Goal: Task Accomplishment & Management: Use online tool/utility

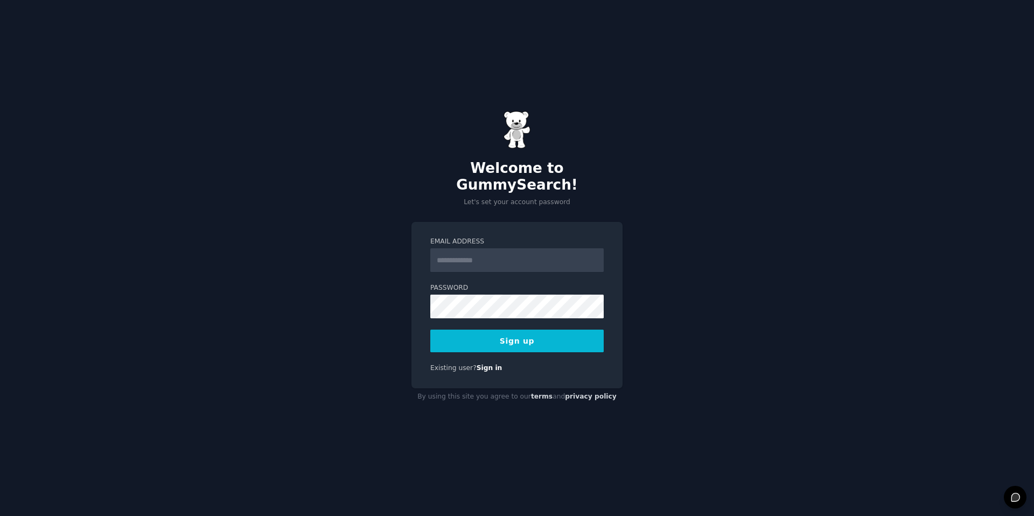
click at [547, 259] on input "Email Address" at bounding box center [516, 260] width 173 height 24
type input "**********"
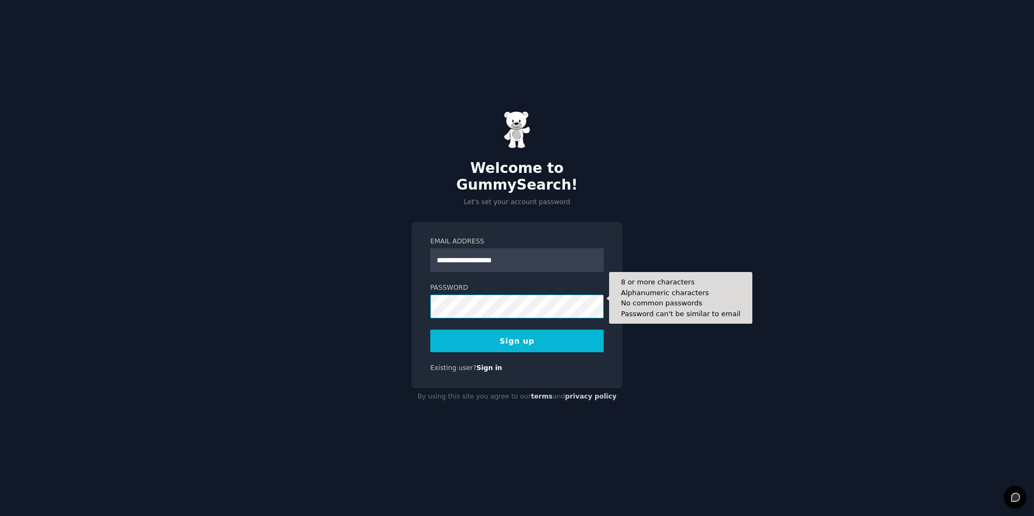
click at [430, 329] on button "Sign up" at bounding box center [516, 340] width 173 height 23
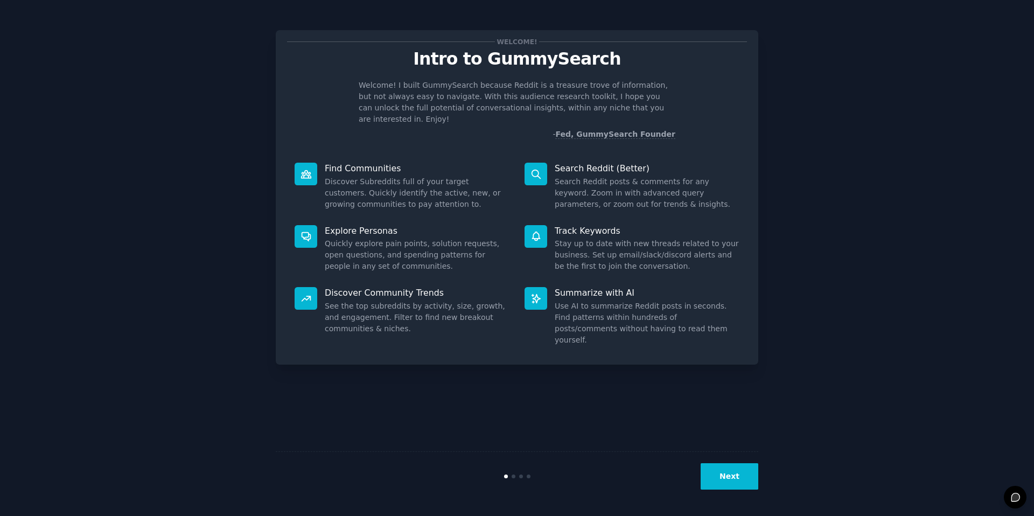
click at [744, 483] on button "Next" at bounding box center [729, 476] width 58 height 26
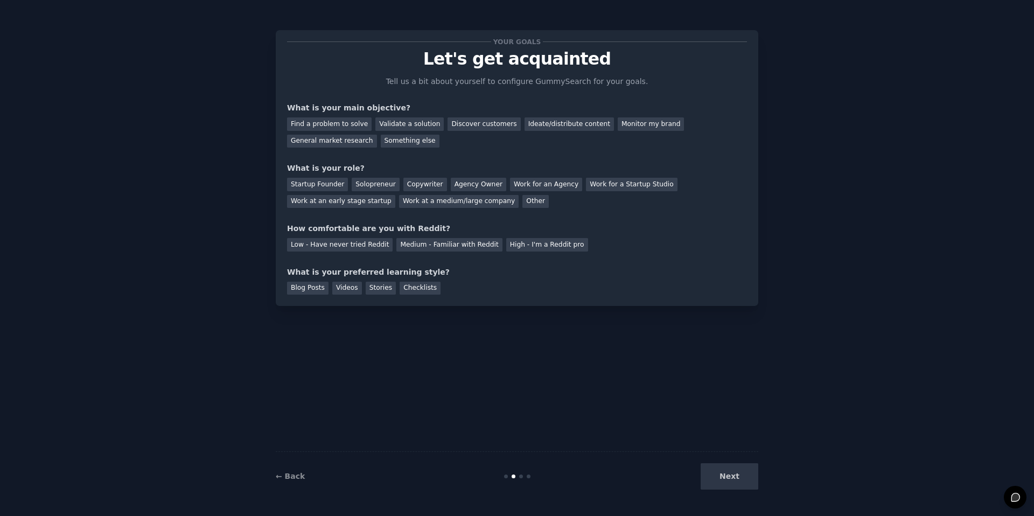
click at [740, 481] on div "Next" at bounding box center [677, 476] width 161 height 26
click at [347, 122] on div "Find a problem to solve" at bounding box center [329, 123] width 85 height 13
click at [437, 126] on div "Find a problem to solve Validate a solution Discover customers Ideate/distribut…" at bounding box center [517, 131] width 460 height 34
click at [417, 124] on div "Validate a solution" at bounding box center [409, 123] width 68 height 13
click at [557, 158] on div "Your goals Let's get acquainted Tell us a bit about yourself to configure Gummy…" at bounding box center [517, 167] width 460 height 253
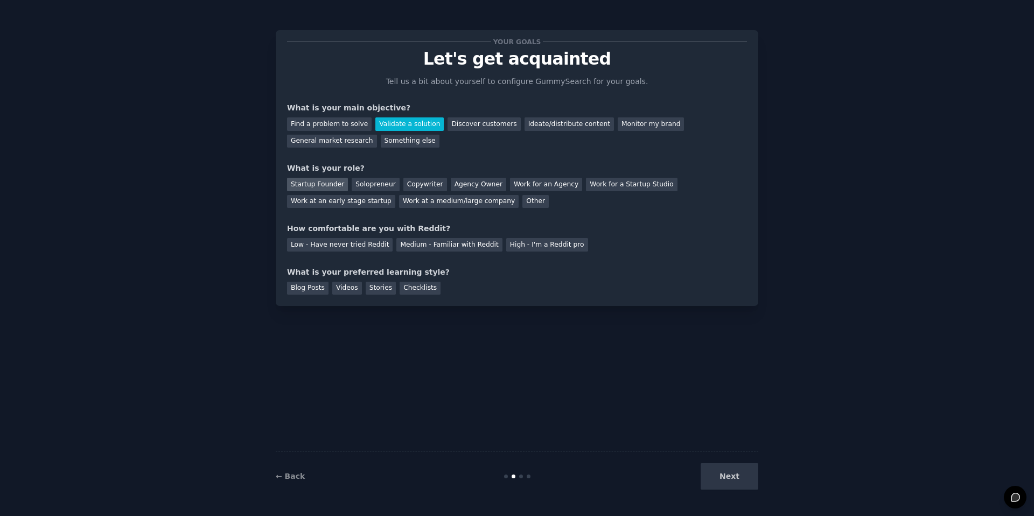
click at [335, 181] on div "Startup Founder" at bounding box center [317, 184] width 61 height 13
click at [744, 479] on div "Next" at bounding box center [677, 476] width 161 height 26
click at [737, 480] on div "Next" at bounding box center [677, 476] width 161 height 26
click at [743, 475] on div "Next" at bounding box center [677, 476] width 161 height 26
click at [342, 245] on div "Low - Have never tried Reddit" at bounding box center [340, 244] width 106 height 13
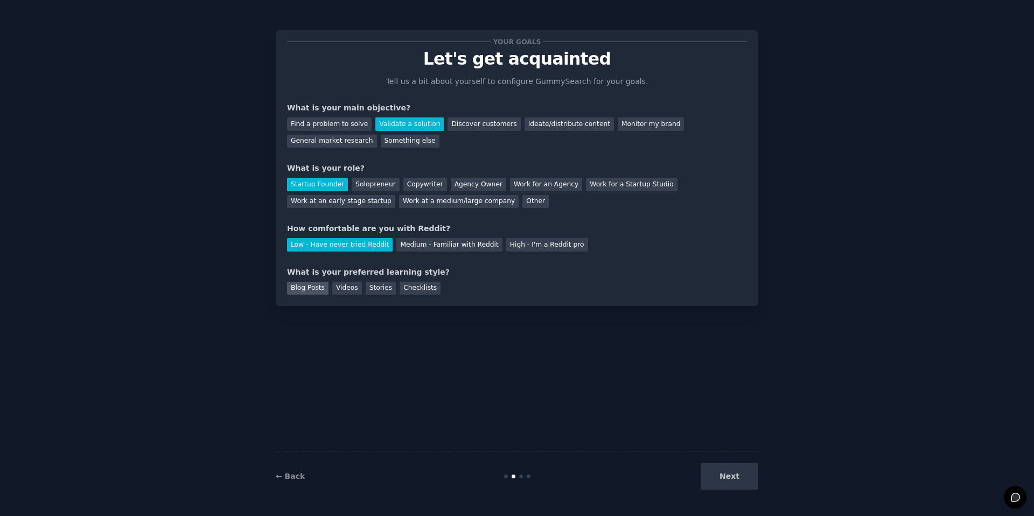
click at [303, 288] on div "Blog Posts" at bounding box center [307, 288] width 41 height 13
click at [733, 470] on button "Next" at bounding box center [729, 476] width 58 height 26
click at [730, 480] on div "Next" at bounding box center [677, 476] width 161 height 26
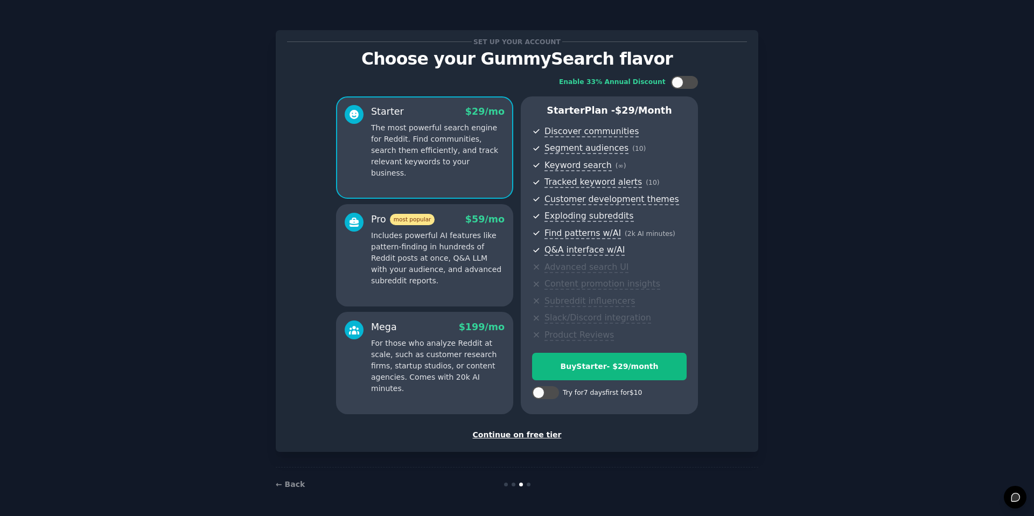
click at [535, 438] on div "Continue on free tier" at bounding box center [517, 434] width 460 height 11
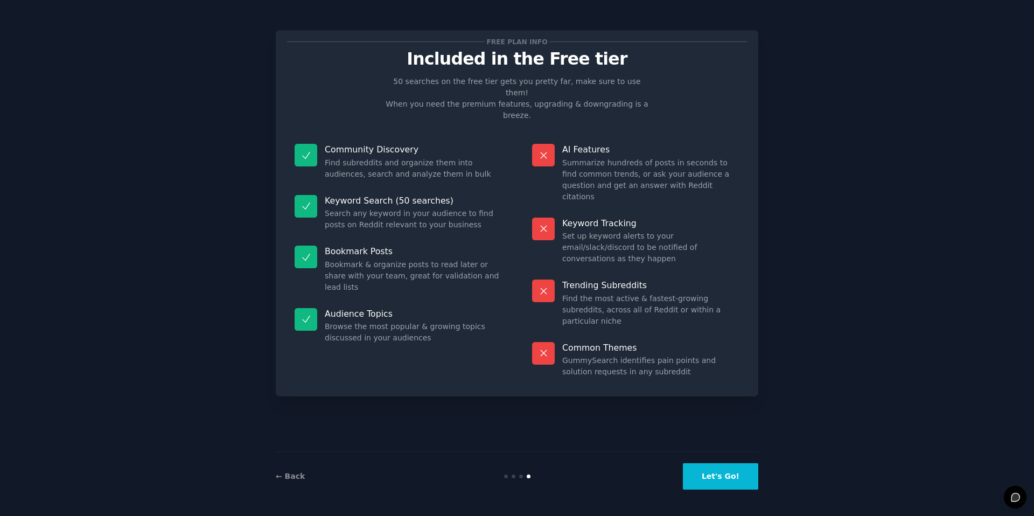
click at [744, 477] on button "Let's Go!" at bounding box center [720, 476] width 75 height 26
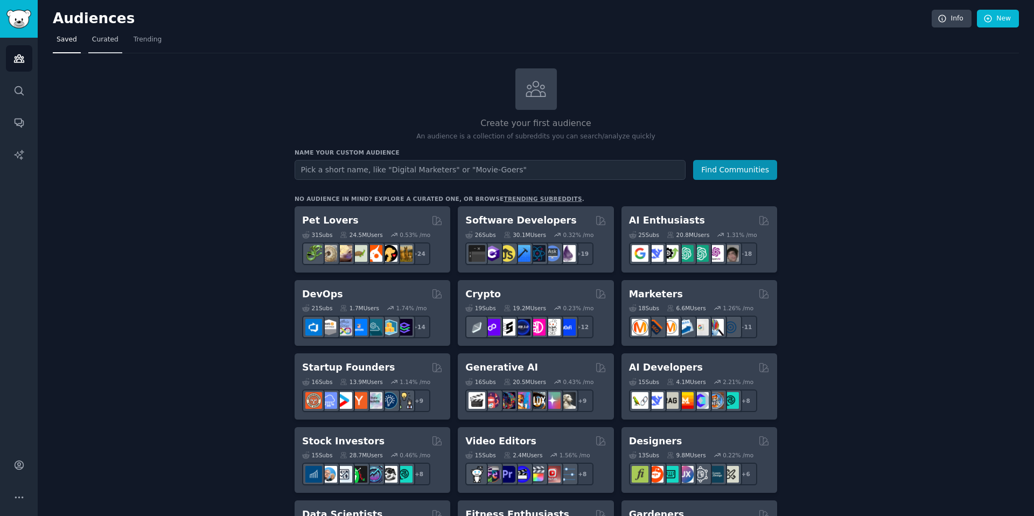
click at [111, 37] on span "Curated" at bounding box center [105, 40] width 26 height 10
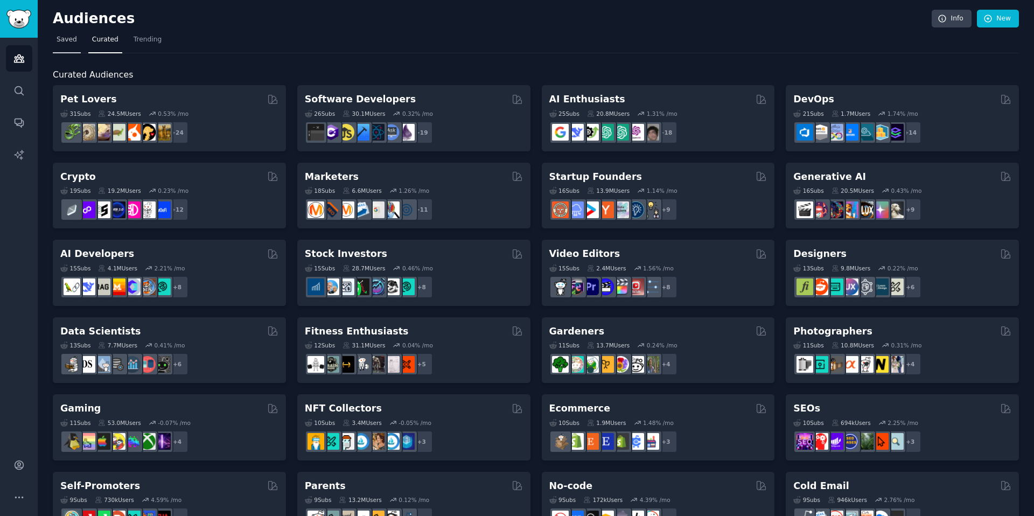
click at [68, 44] on link "Saved" at bounding box center [67, 42] width 28 height 22
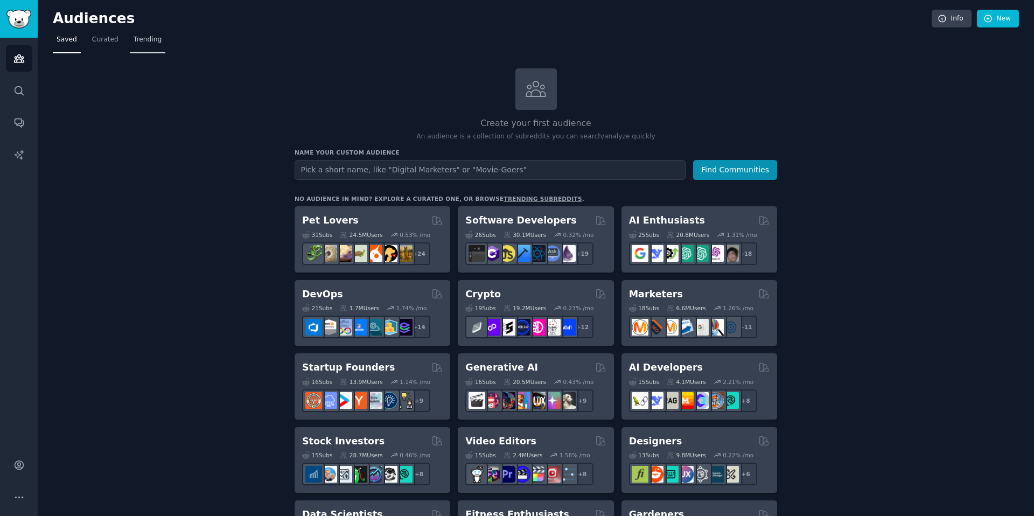
click at [144, 45] on link "Trending" at bounding box center [148, 42] width 36 height 22
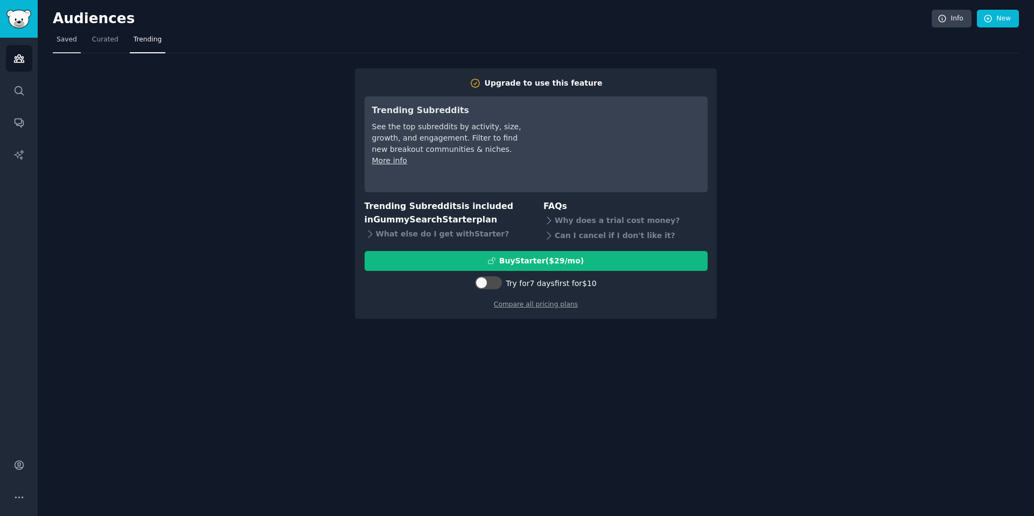
click at [67, 51] on link "Saved" at bounding box center [67, 42] width 28 height 22
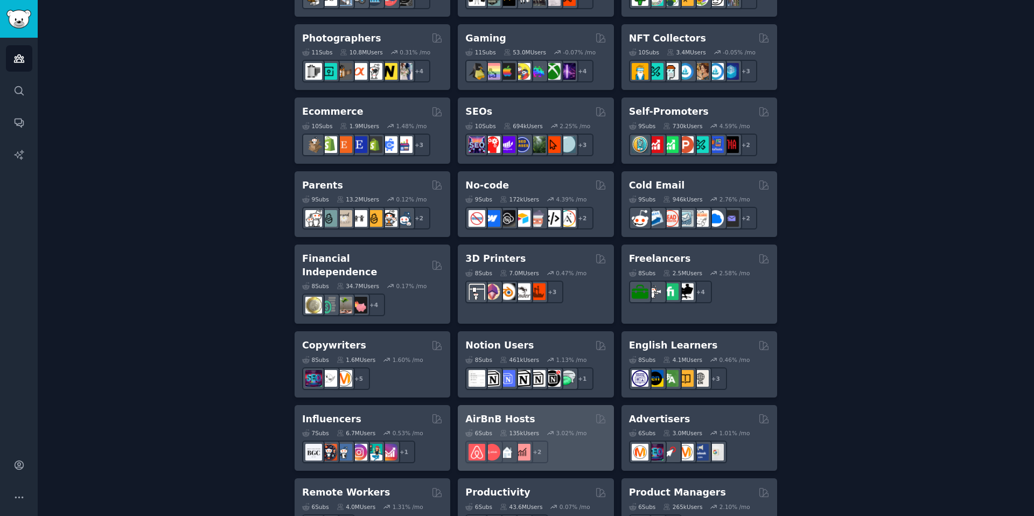
scroll to position [542, 0]
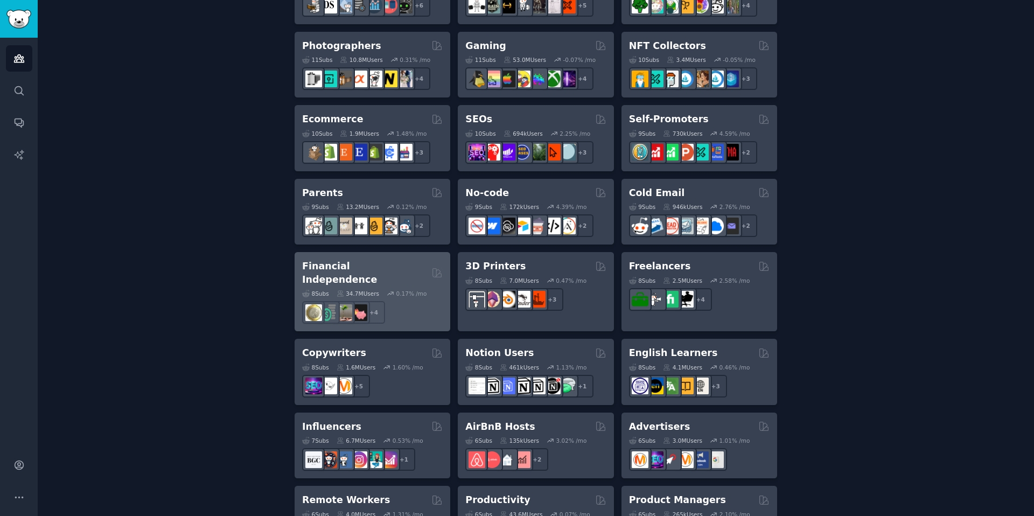
click at [422, 265] on div "Financial Independence" at bounding box center [372, 273] width 141 height 26
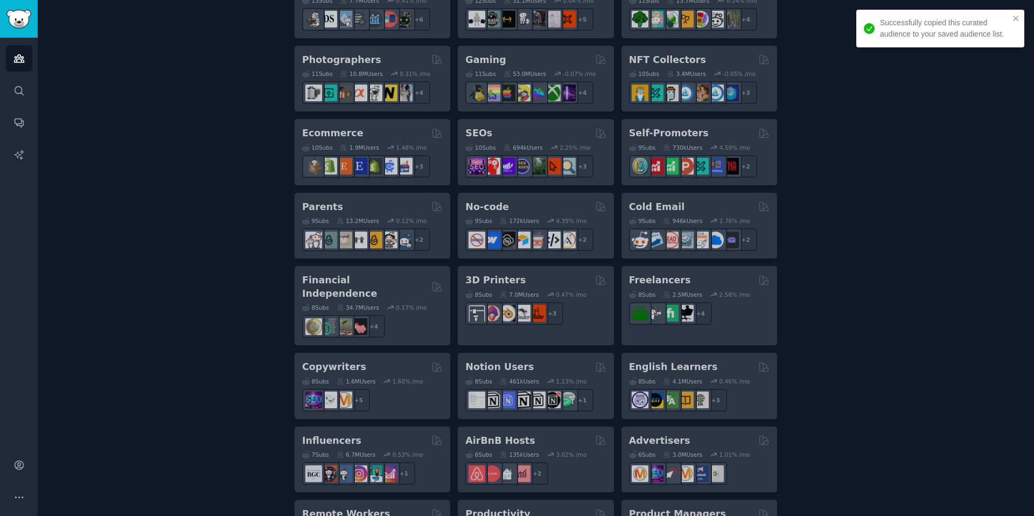
scroll to position [233, 0]
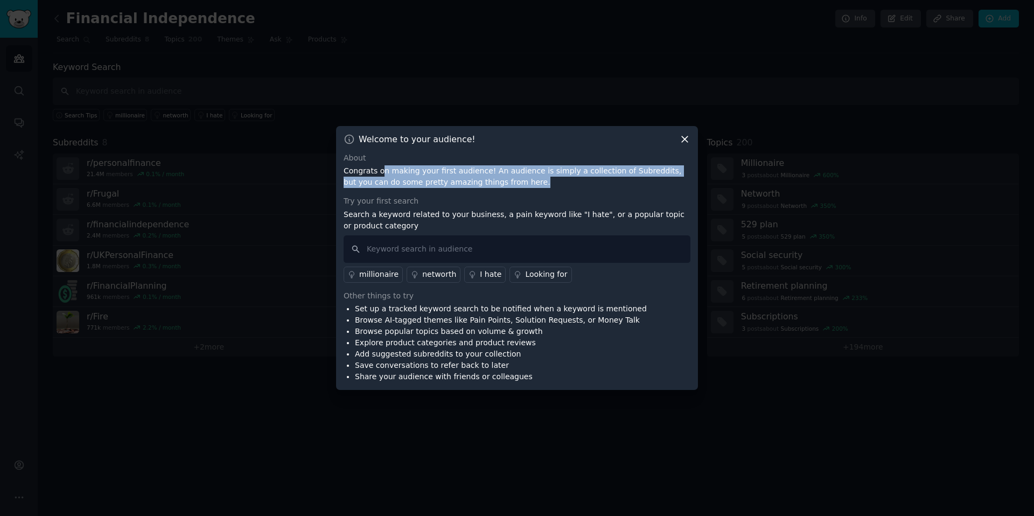
drag, startPoint x: 381, startPoint y: 174, endPoint x: 683, endPoint y: 183, distance: 302.2
click at [683, 183] on p "Congrats on making your first audience! An audience is simply a collection of S…" at bounding box center [516, 176] width 347 height 23
click at [653, 179] on p "Congrats on making your first audience! An audience is simply a collection of S…" at bounding box center [516, 176] width 347 height 23
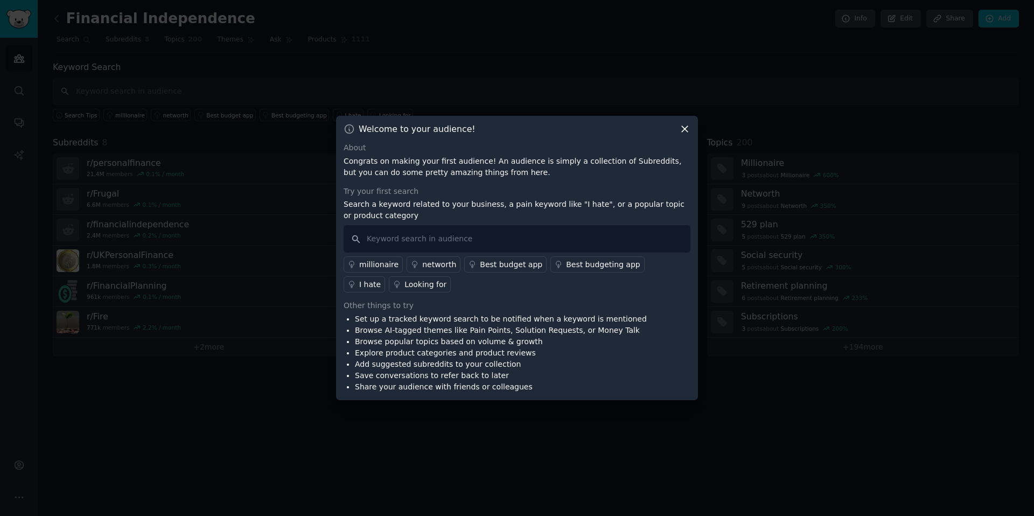
click at [686, 127] on icon at bounding box center [685, 130] width 6 height 6
